Goal: Complete application form

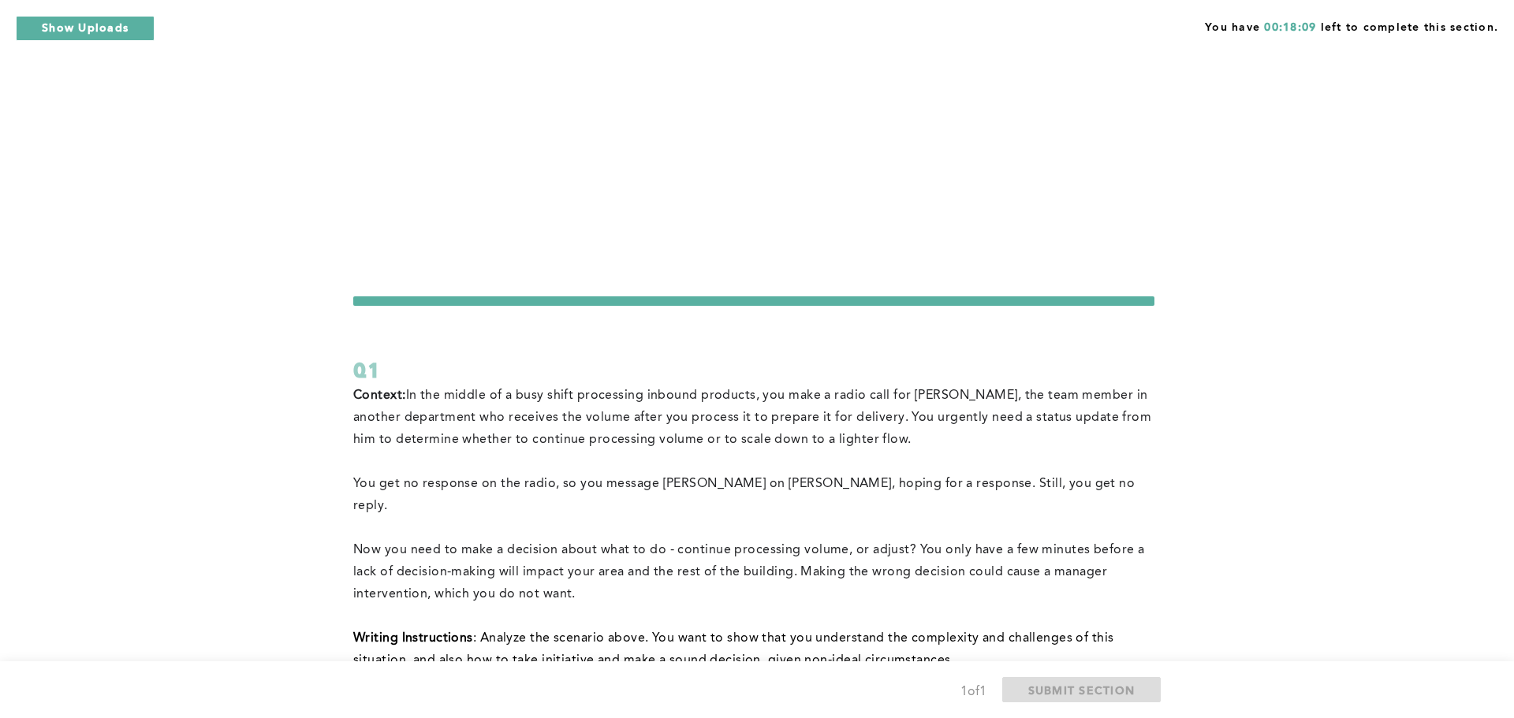
scroll to position [32, 0]
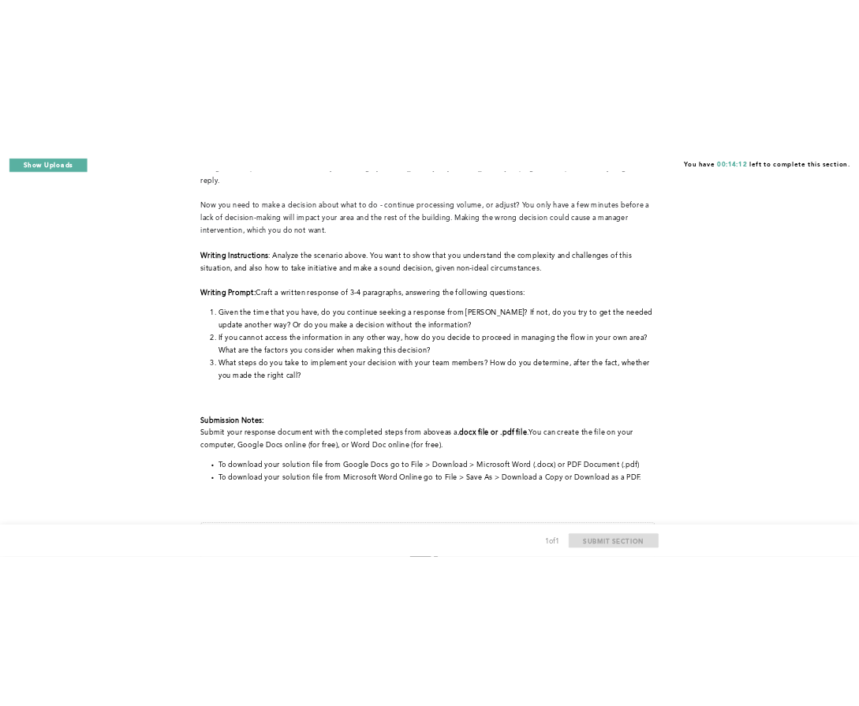
scroll to position [459, 0]
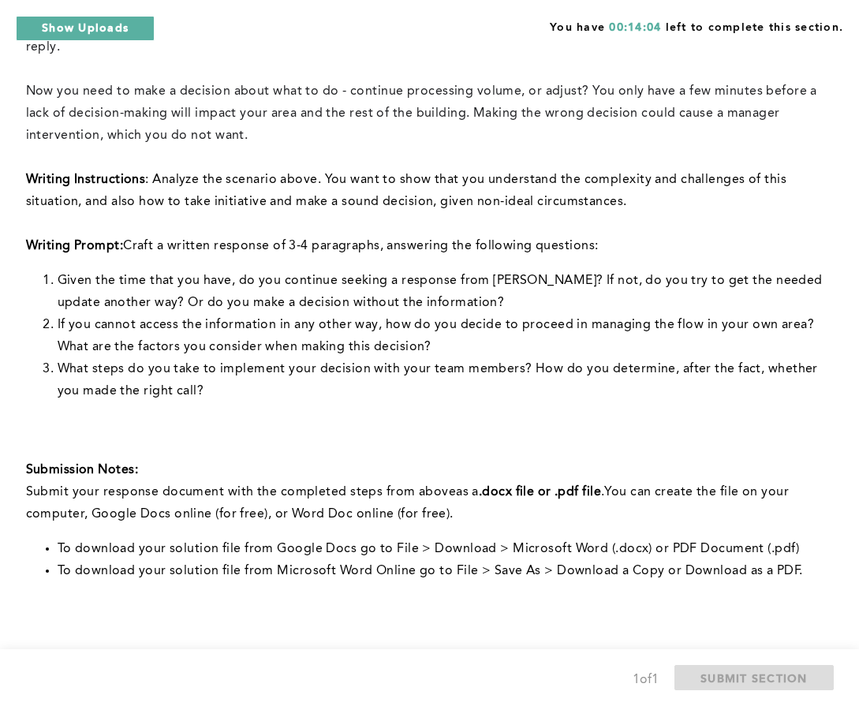
type input "C:\fakepath\Emergency situation.gdoc"
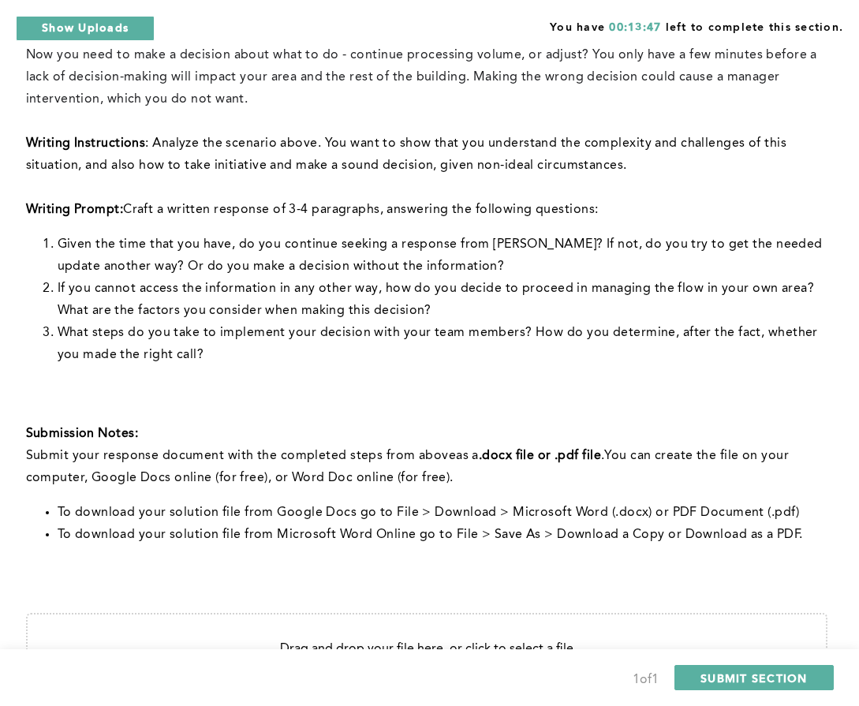
click at [584, 614] on input "file" at bounding box center [427, 706] width 798 height 185
click at [756, 412] on div "Context: In the middle of a busy shift processing inbound products, you make a …" at bounding box center [426, 357] width 801 height 934
type input "C:\fakepath\VN Emergency situation.docx"
click at [780, 680] on span "SUBMIT SECTION" at bounding box center [753, 677] width 107 height 15
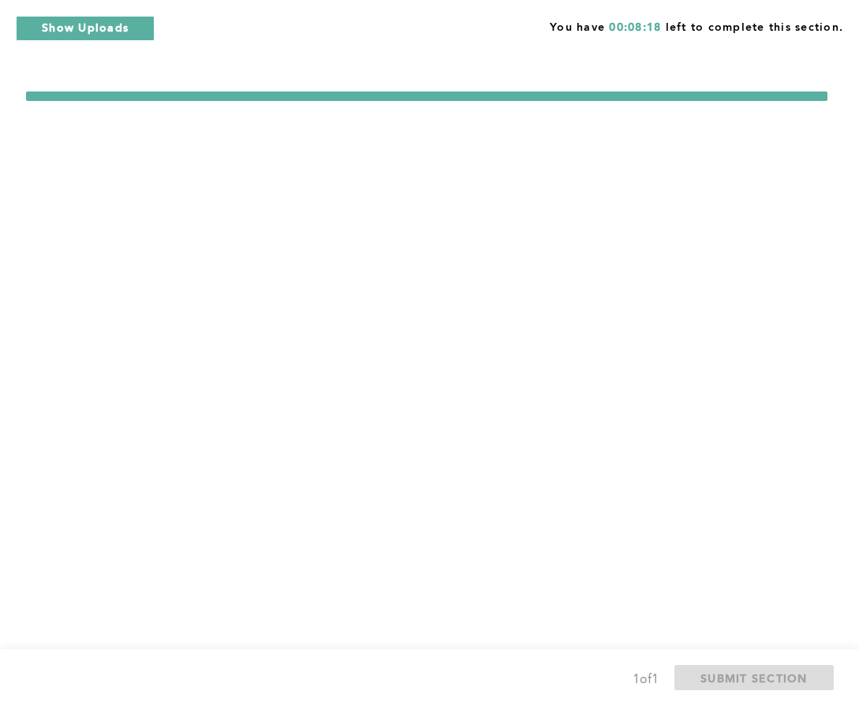
scroll to position [0, 0]
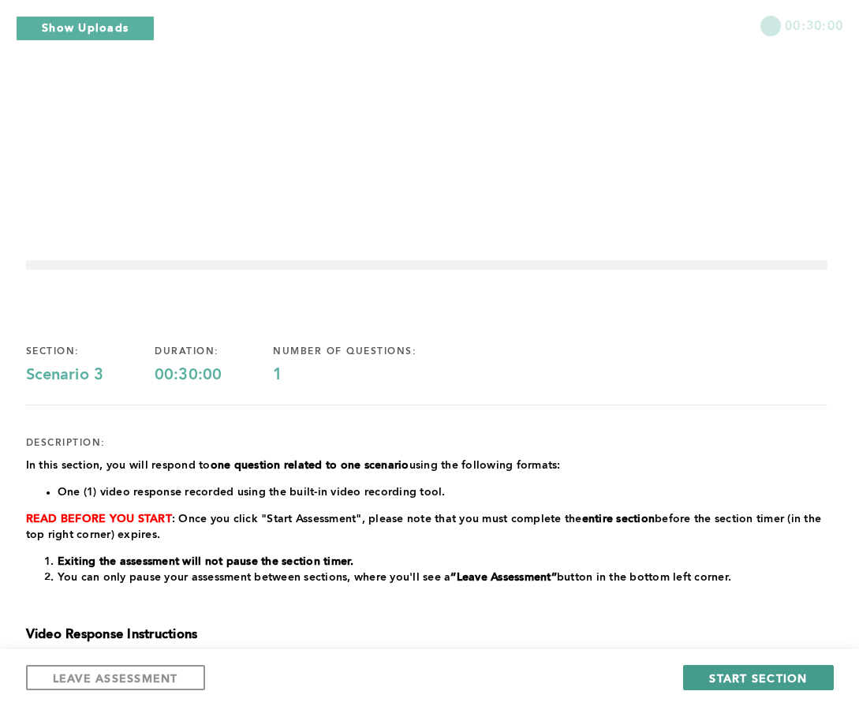
click at [747, 675] on span "START SECTION" at bounding box center [758, 677] width 98 height 15
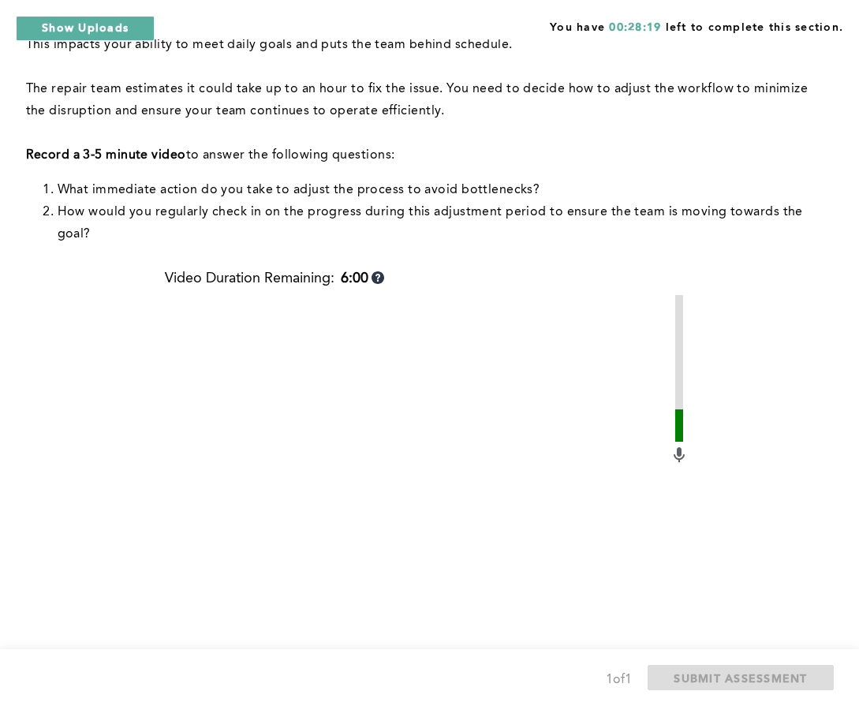
scroll to position [397, 0]
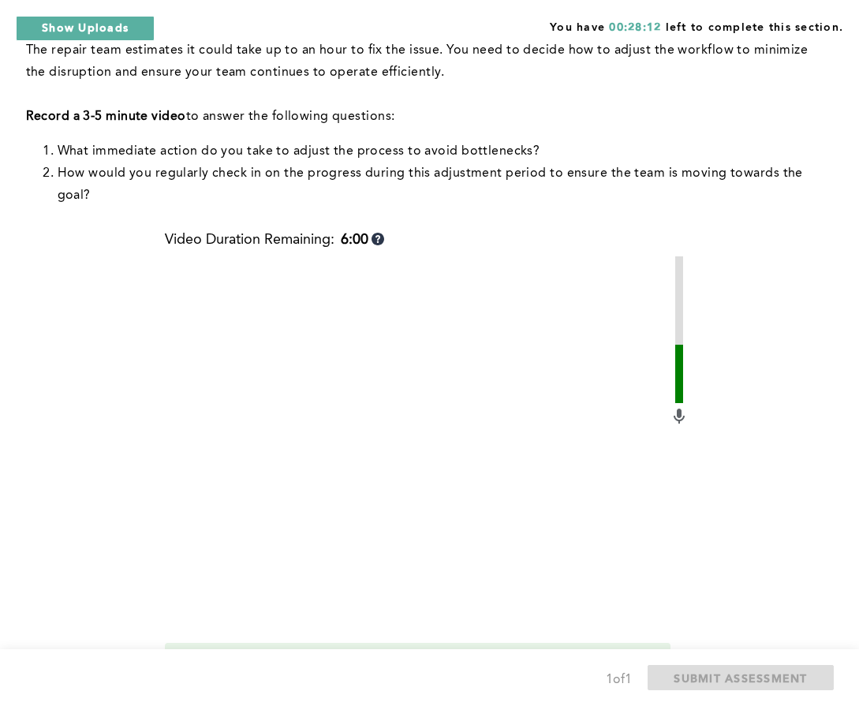
click at [247, 686] on span "Start recording" at bounding box center [237, 693] width 93 height 15
click at [247, 686] on span "Stop recording" at bounding box center [237, 693] width 92 height 15
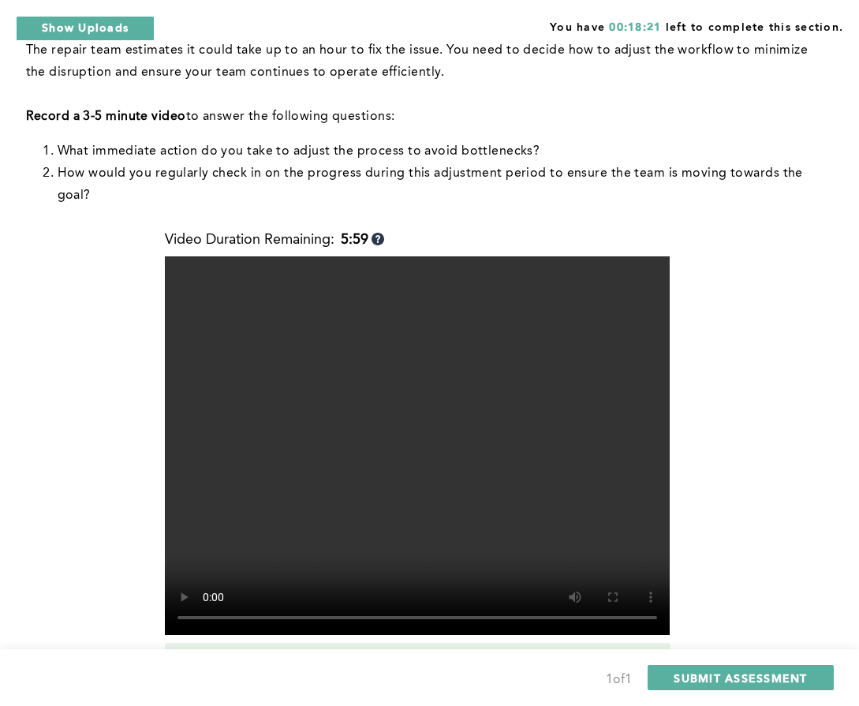
click at [257, 686] on span "Retake recording" at bounding box center [244, 693] width 106 height 15
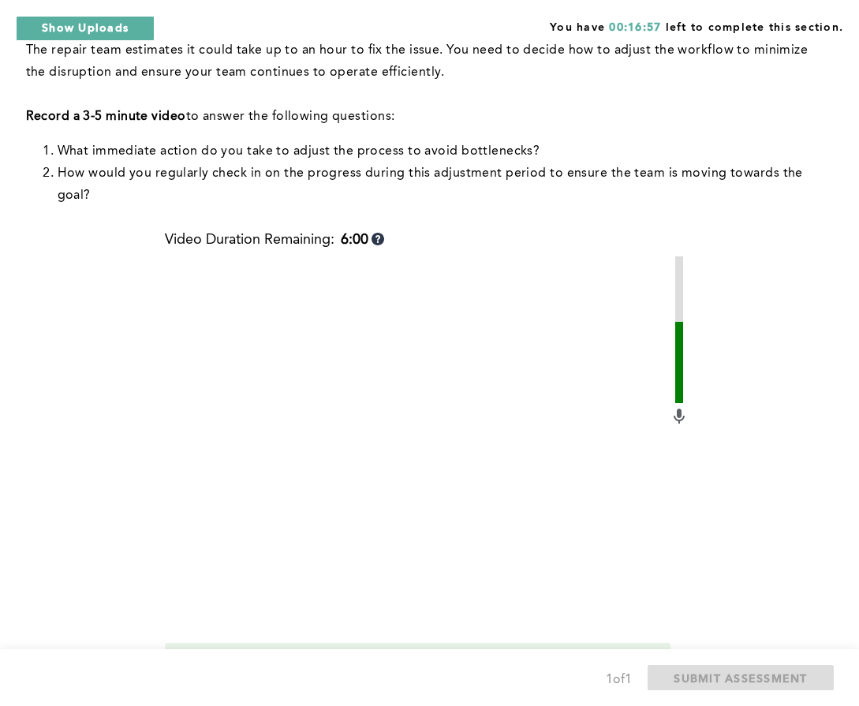
click at [270, 686] on span "Start recording" at bounding box center [237, 693] width 93 height 15
click at [245, 686] on span "Stop recording" at bounding box center [237, 693] width 92 height 15
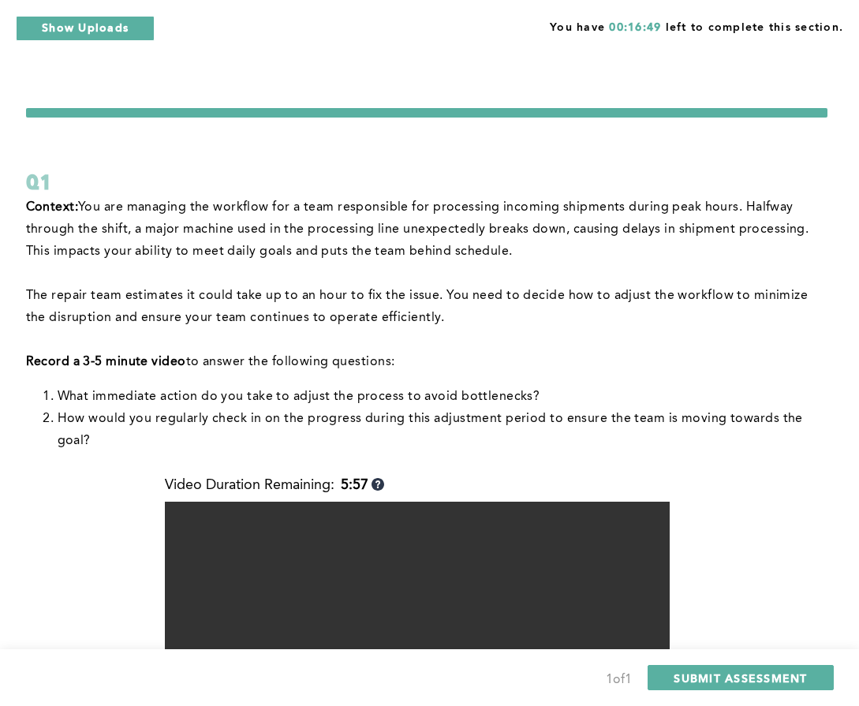
scroll to position [50, 0]
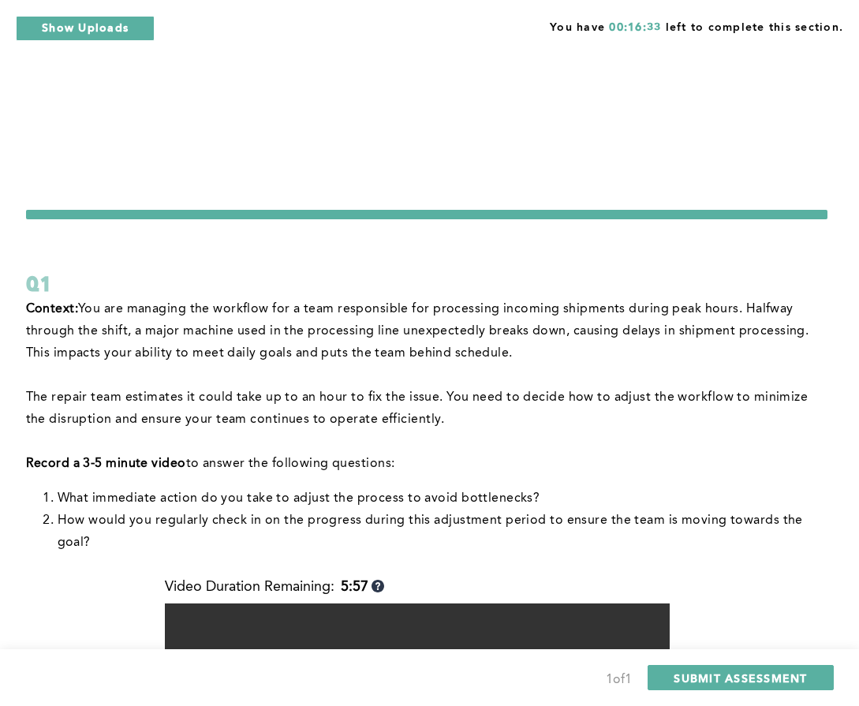
click at [767, 452] on div "Context: You are managing the workflow for a team responsible for processing in…" at bounding box center [426, 700] width 801 height 805
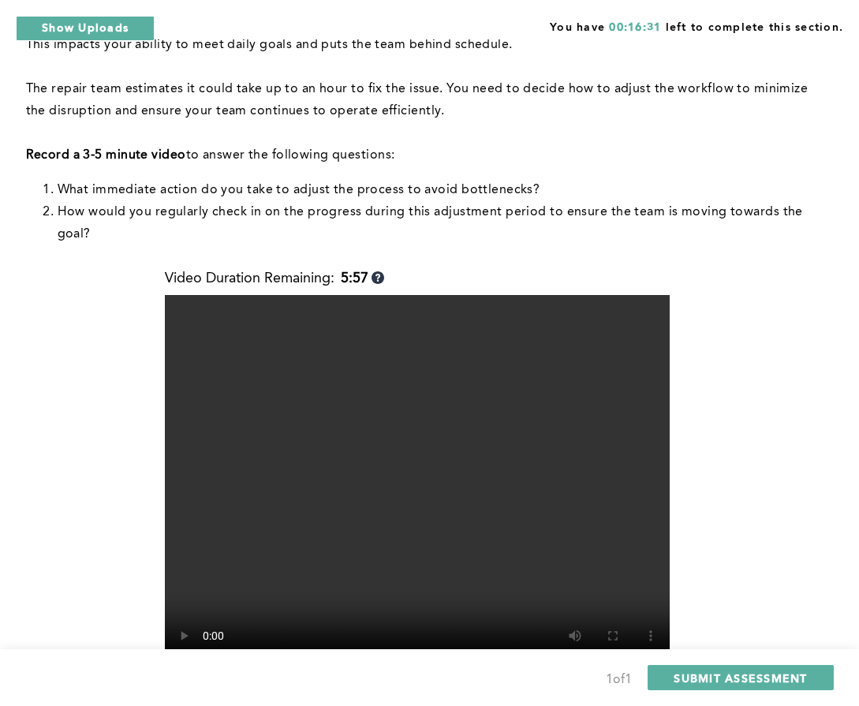
scroll to position [397, 0]
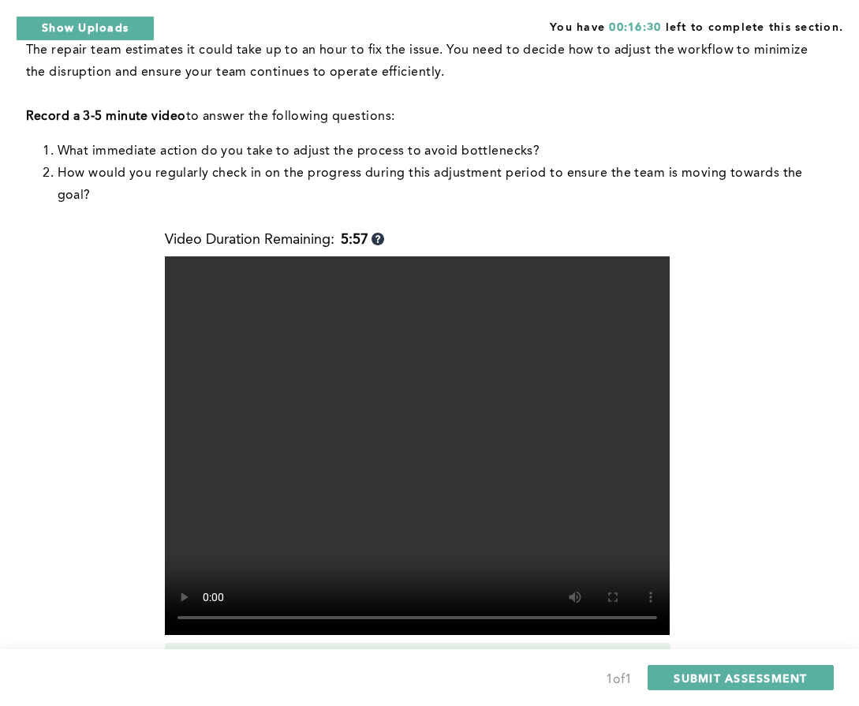
click at [282, 686] on span "Retake recording" at bounding box center [244, 693] width 106 height 15
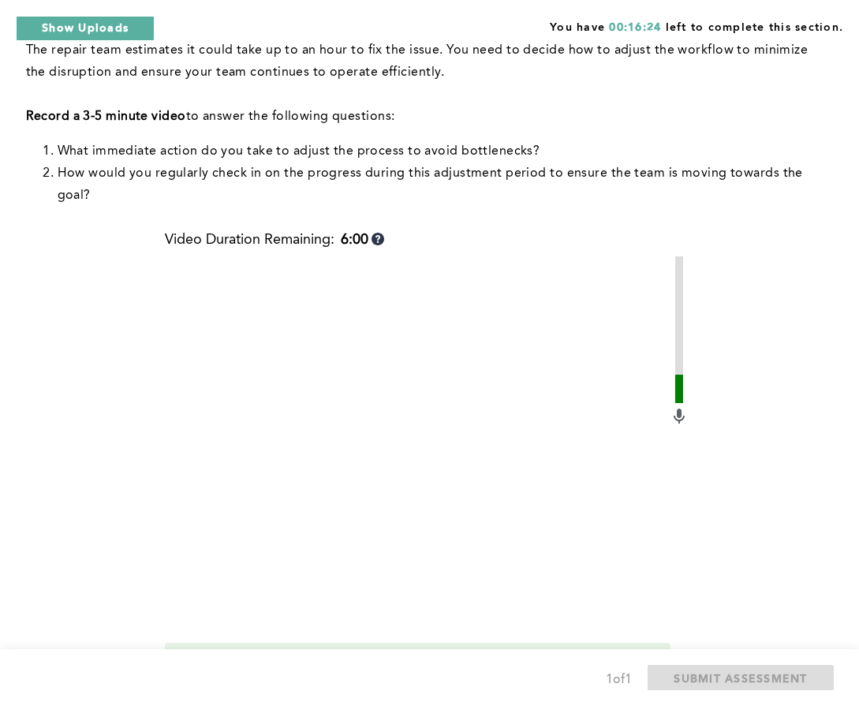
click at [227, 686] on span "Start recording" at bounding box center [237, 693] width 93 height 15
click at [227, 686] on span "Stop recording" at bounding box center [237, 693] width 92 height 15
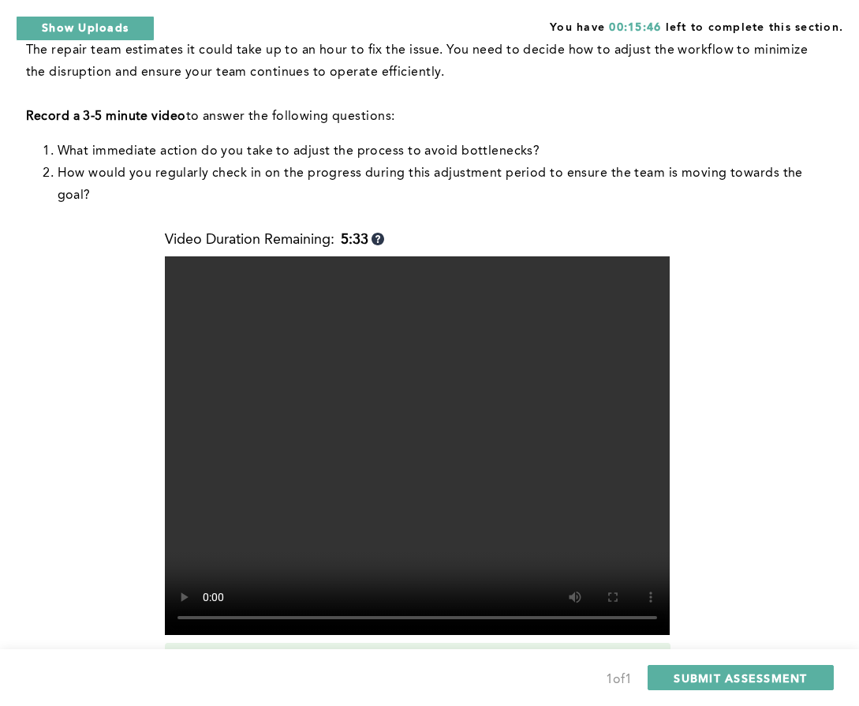
click at [222, 686] on span "Retake recording" at bounding box center [244, 693] width 106 height 15
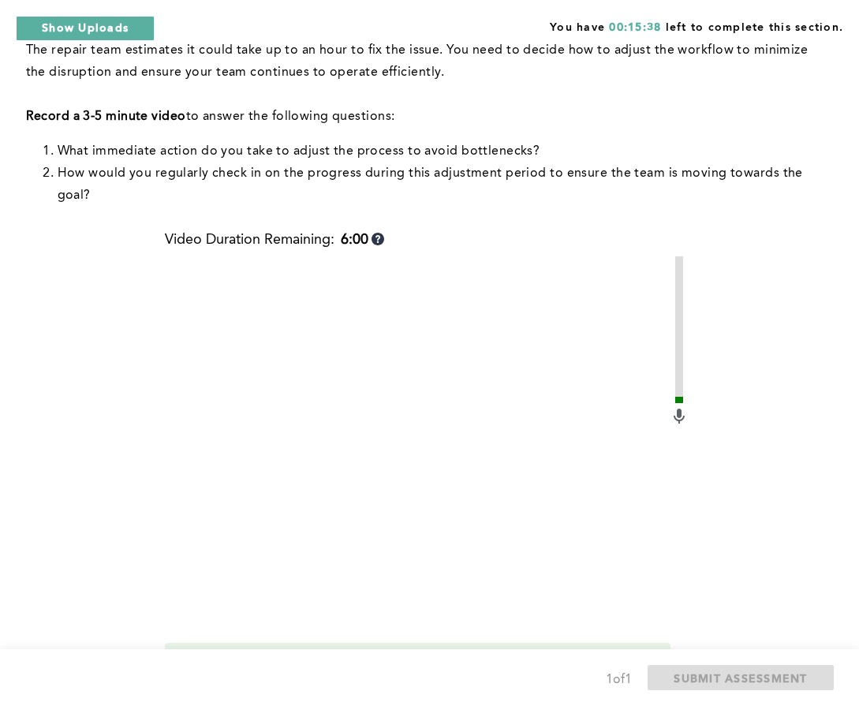
click at [276, 686] on span "Start recording" at bounding box center [237, 693] width 93 height 15
click at [255, 686] on span "Stop recording" at bounding box center [237, 693] width 92 height 15
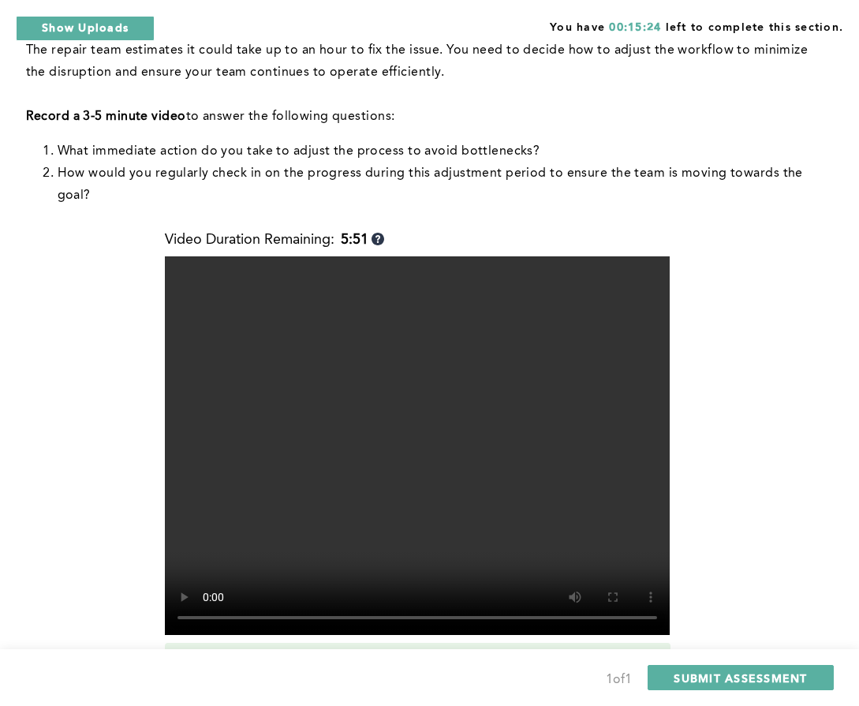
click at [256, 686] on span "Retake recording" at bounding box center [244, 693] width 106 height 15
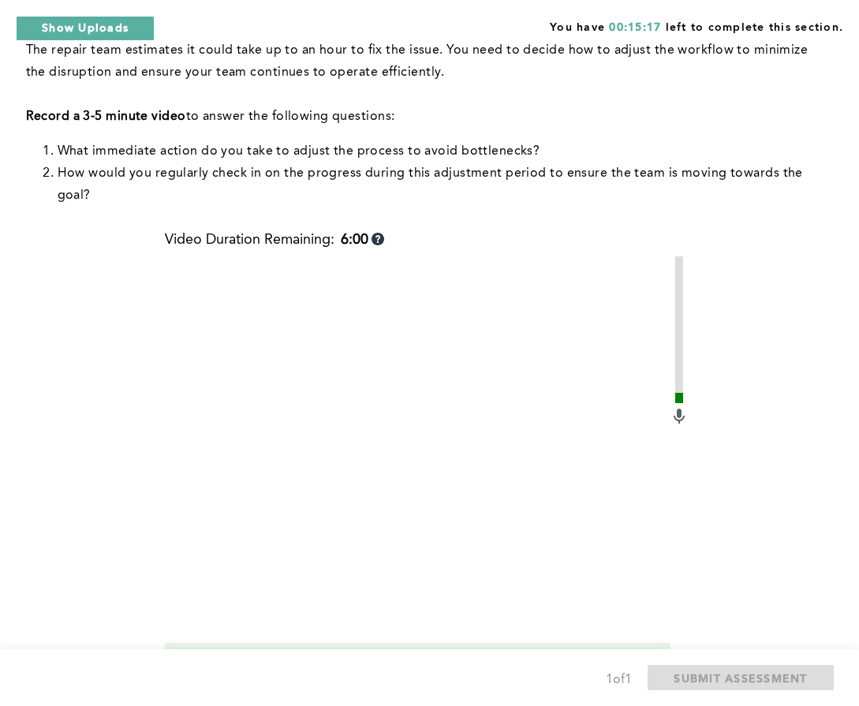
click at [270, 538] on div "Video Duration Remaining: 6:00 Camera and microphone ready. Start recording Tro…" at bounding box center [427, 488] width 524 height 513
click at [272, 686] on span "Start recording" at bounding box center [237, 693] width 93 height 15
click at [272, 686] on span "Stop recording" at bounding box center [237, 693] width 92 height 15
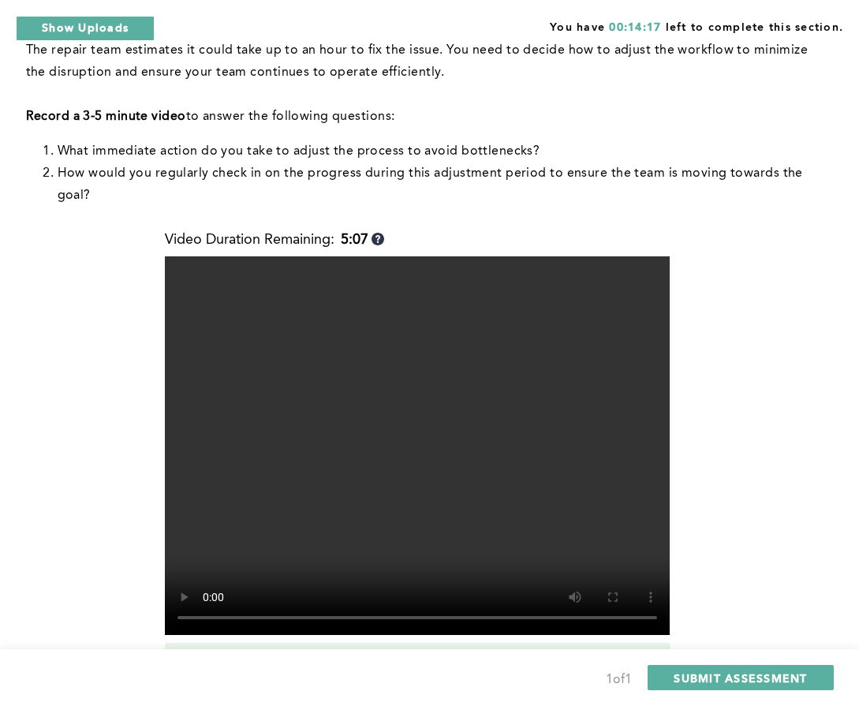
click at [297, 681] on button "Retake recording" at bounding box center [244, 693] width 158 height 25
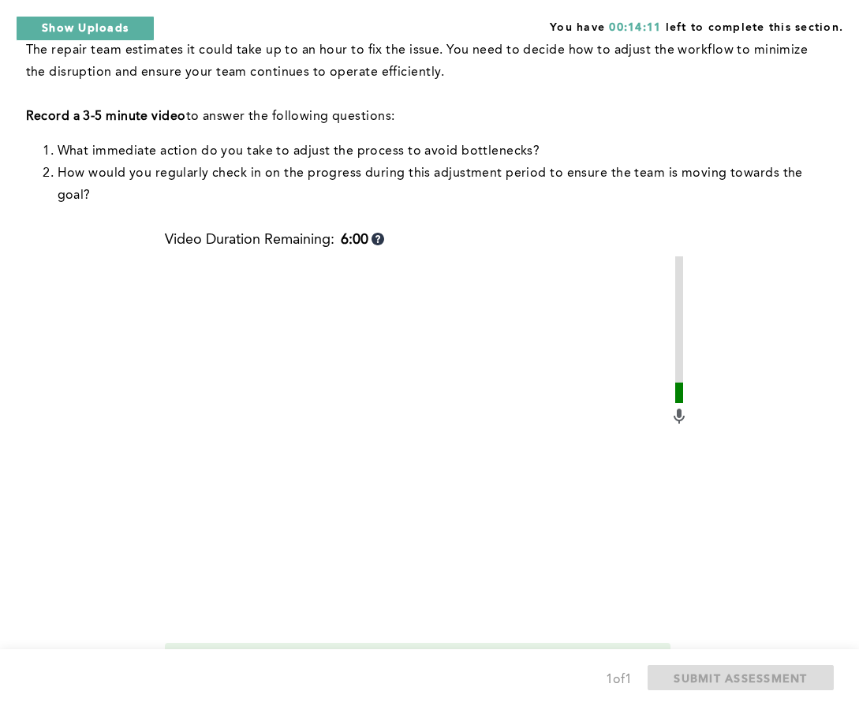
click at [261, 686] on span "Start recording" at bounding box center [237, 693] width 93 height 15
click at [203, 686] on span "Stop recording" at bounding box center [237, 693] width 92 height 15
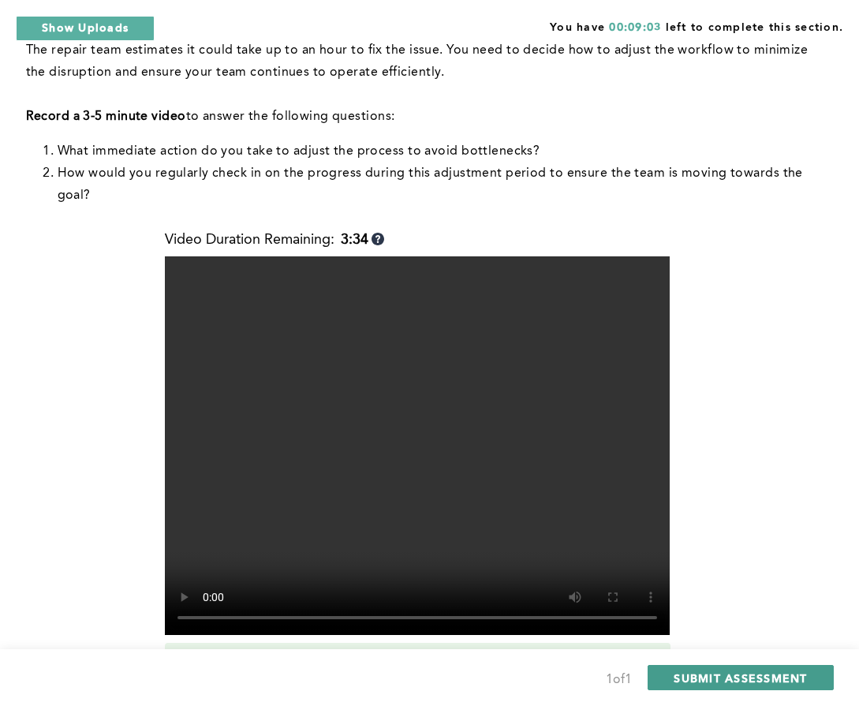
click at [692, 681] on span "SUBMIT ASSESSMENT" at bounding box center [739, 677] width 133 height 15
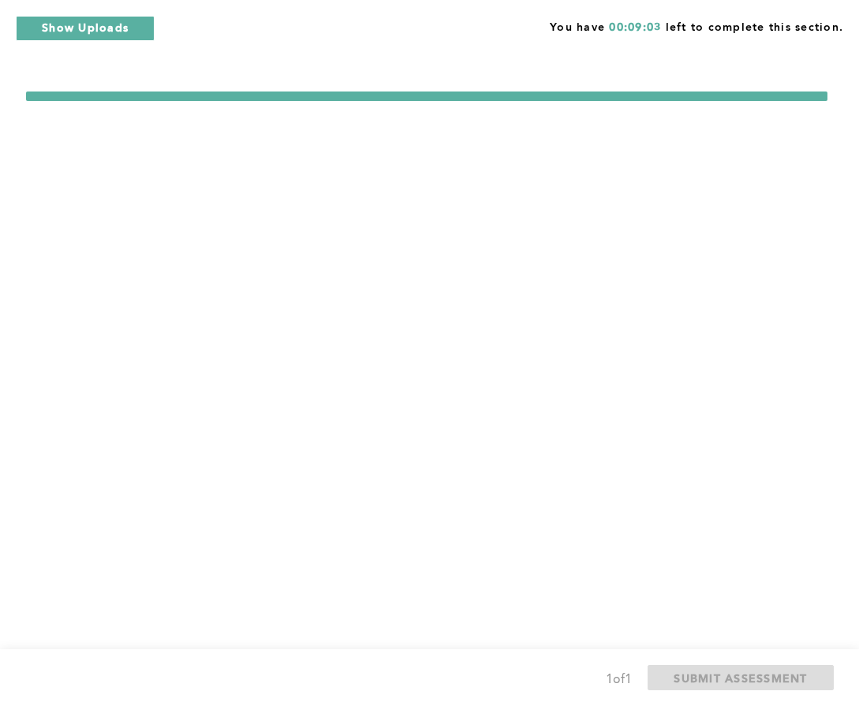
scroll to position [0, 0]
